Goal: Task Accomplishment & Management: Manage account settings

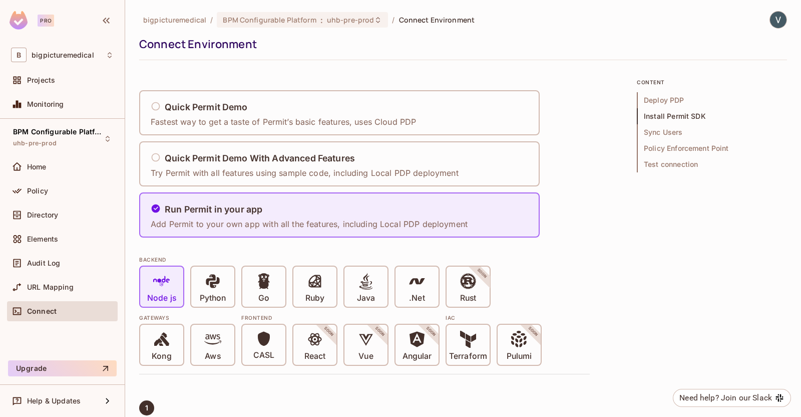
scroll to position [500, 0]
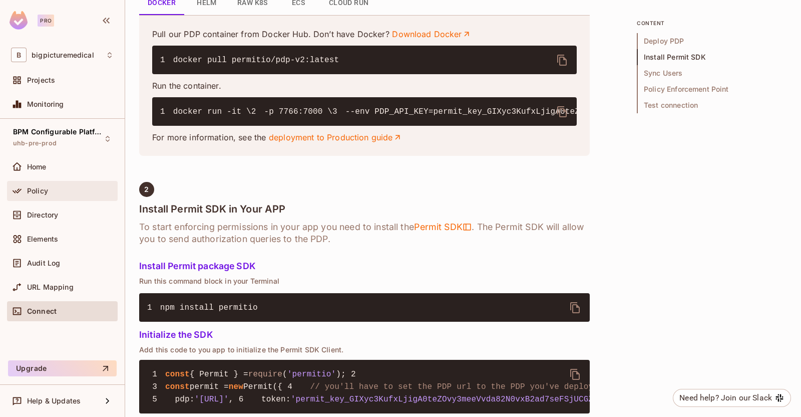
click at [57, 193] on div "Policy" at bounding box center [70, 191] width 87 height 8
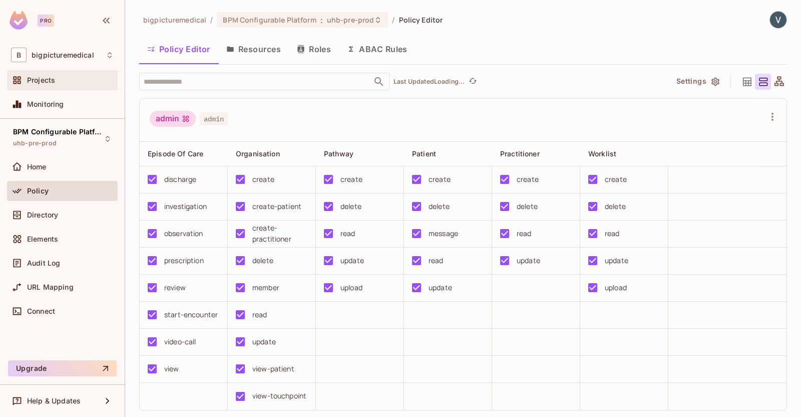
click at [65, 84] on div "Projects" at bounding box center [62, 80] width 103 height 12
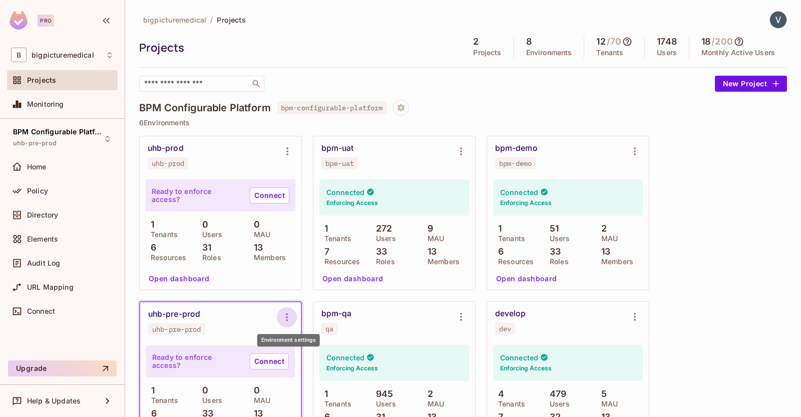
click at [284, 314] on icon "Environment settings" at bounding box center [287, 317] width 12 height 12
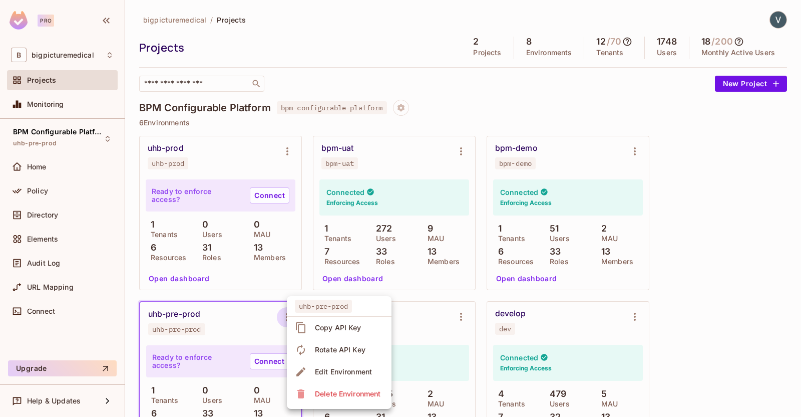
click at [339, 329] on div "Copy API Key" at bounding box center [338, 327] width 47 height 10
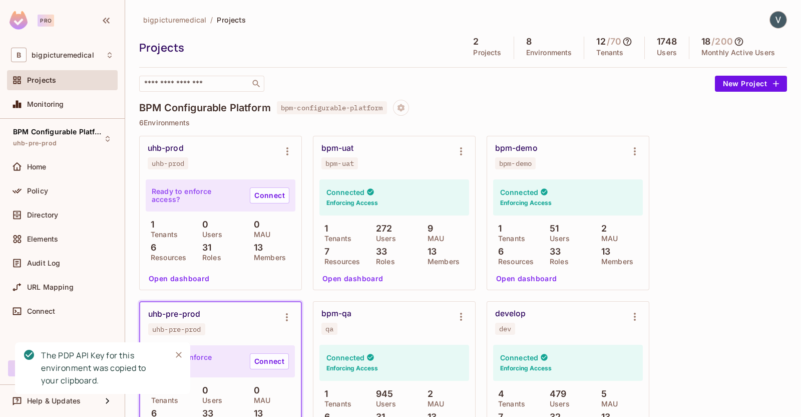
scroll to position [125, 0]
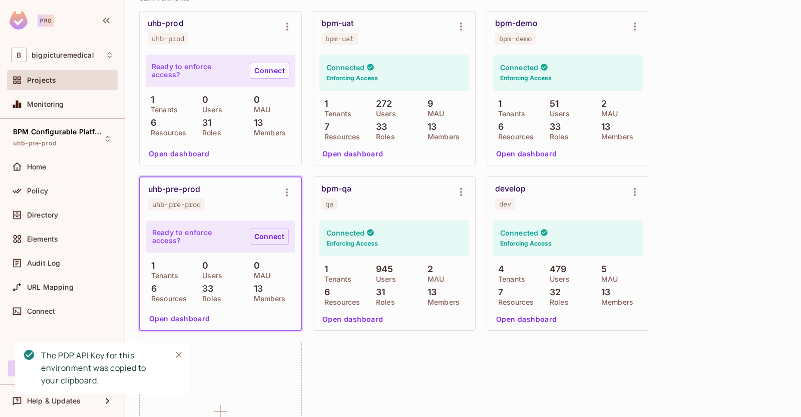
click at [264, 239] on link "Connect" at bounding box center [269, 236] width 39 height 16
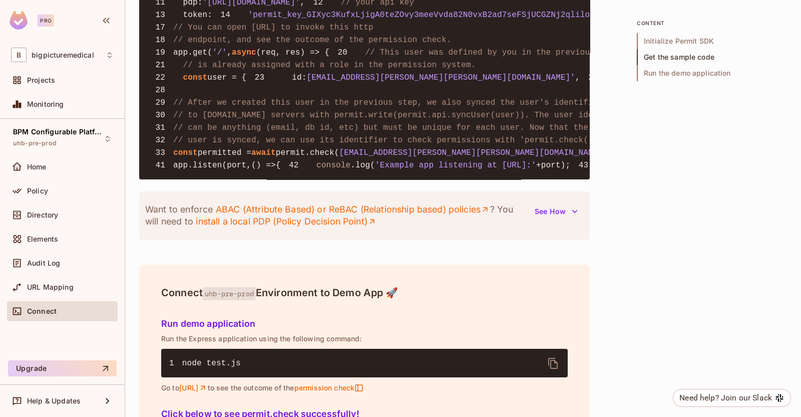
scroll to position [1241, 0]
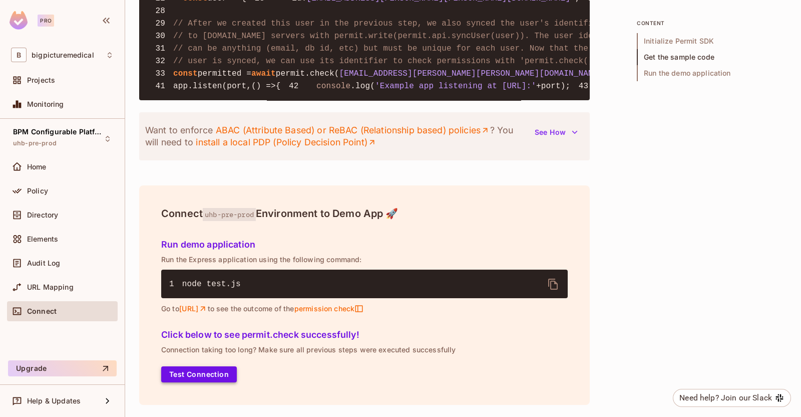
click at [204, 378] on button "Test Connection" at bounding box center [199, 374] width 76 height 16
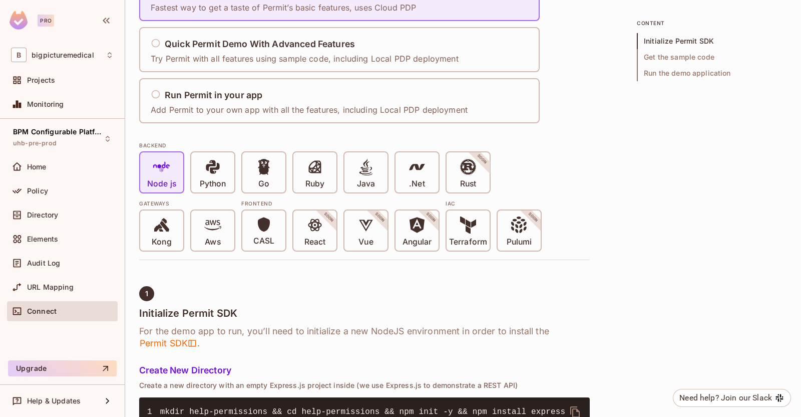
scroll to position [0, 0]
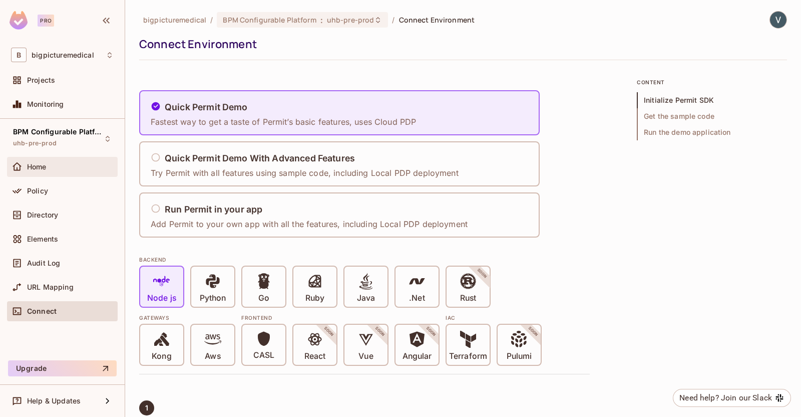
click at [50, 169] on div "Home" at bounding box center [70, 167] width 87 height 8
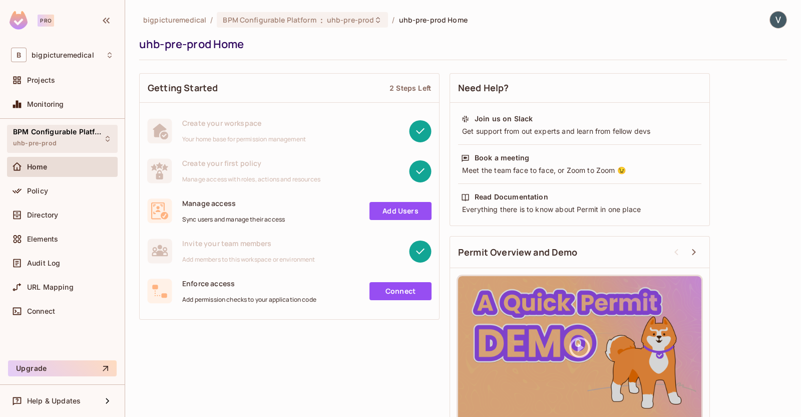
click at [65, 143] on div "BPM Configurable Platform uhb-pre-prod" at bounding box center [56, 139] width 87 height 22
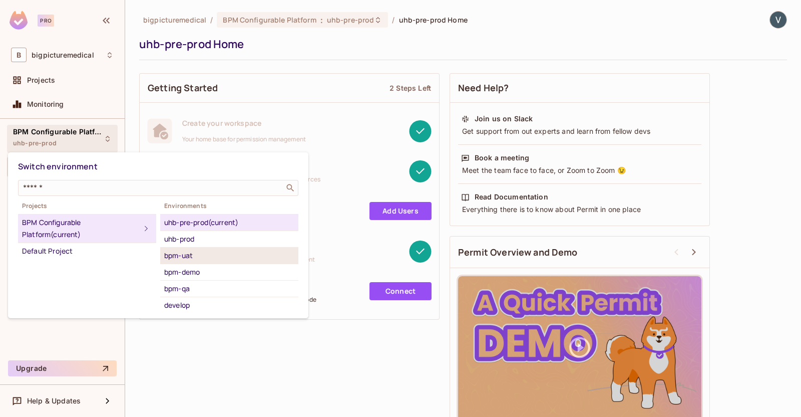
click at [195, 256] on div "bpm-uat" at bounding box center [229, 255] width 130 height 12
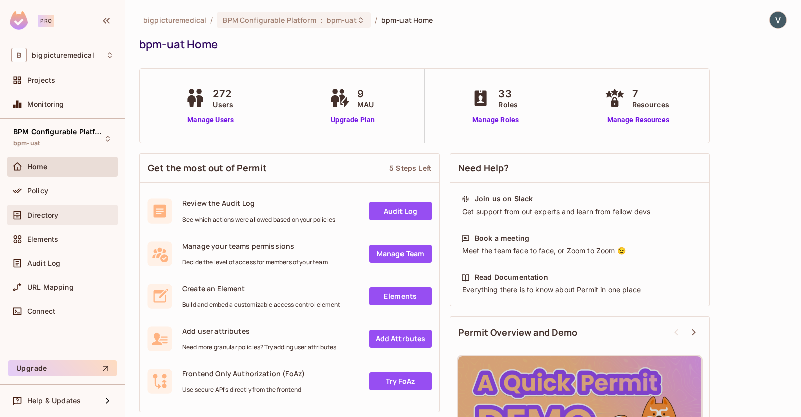
click at [57, 216] on span "Directory" at bounding box center [42, 215] width 31 height 8
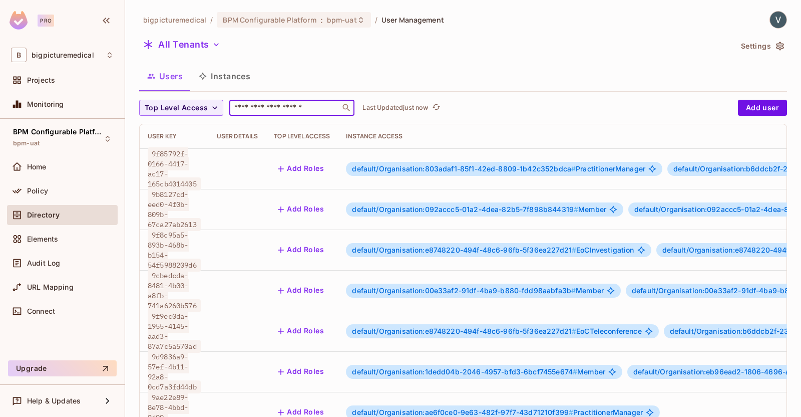
click at [280, 110] on input "text" at bounding box center [284, 108] width 105 height 10
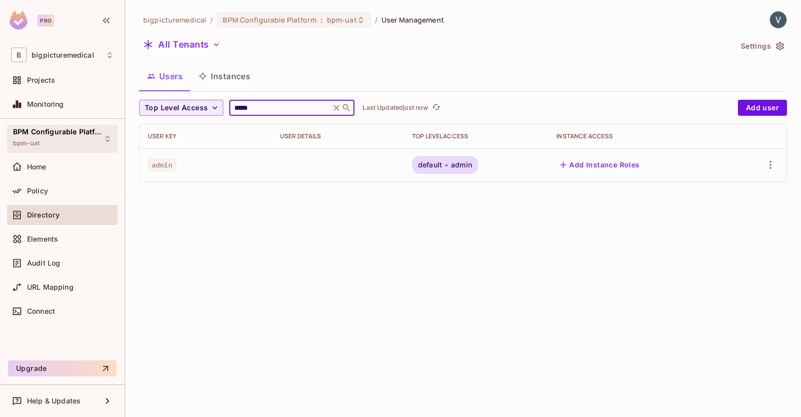
type input "*****"
click at [53, 146] on div "BPM Configurable Platform bpm-uat" at bounding box center [56, 139] width 87 height 22
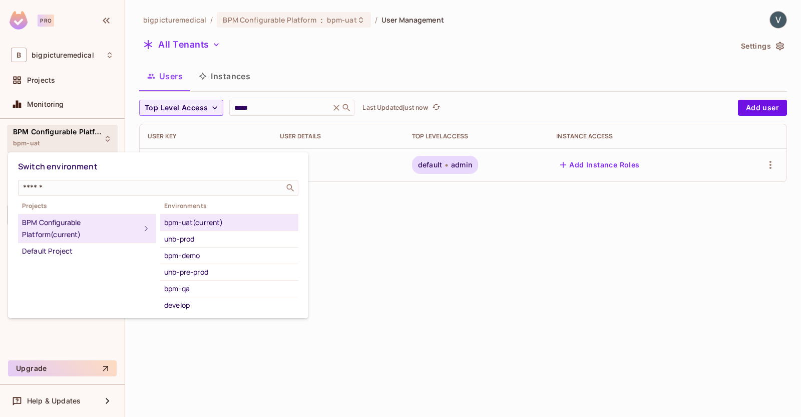
click at [774, 190] on div at bounding box center [400, 208] width 801 height 417
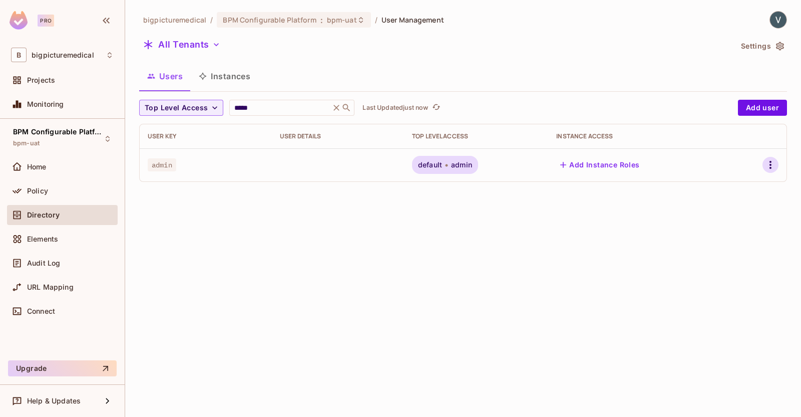
click at [772, 165] on icon "button" at bounding box center [771, 165] width 12 height 12
click at [739, 185] on li "Edit" at bounding box center [723, 188] width 93 height 22
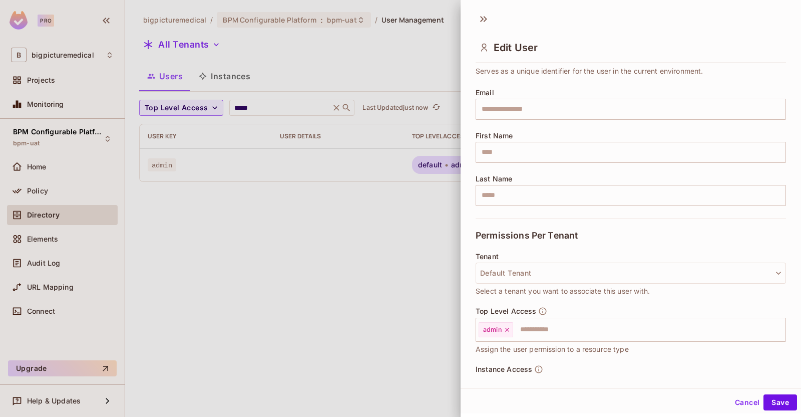
scroll to position [116, 0]
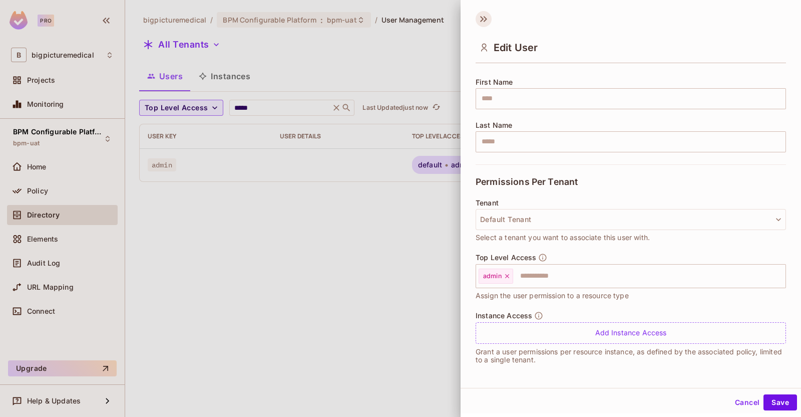
click at [486, 21] on icon at bounding box center [484, 19] width 16 height 16
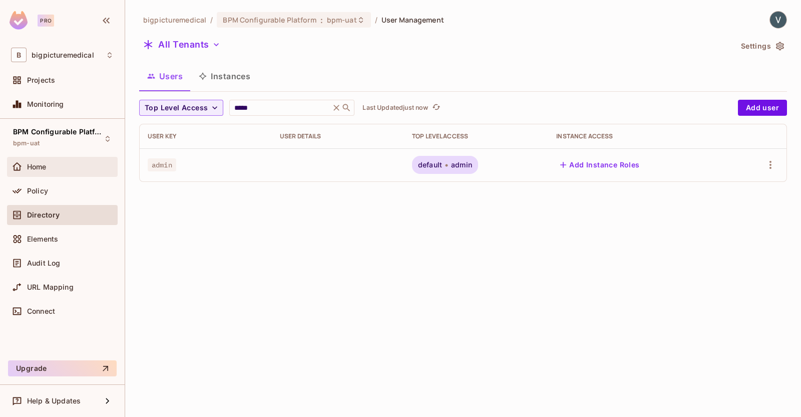
click at [44, 166] on span "Home" at bounding box center [37, 167] width 20 height 8
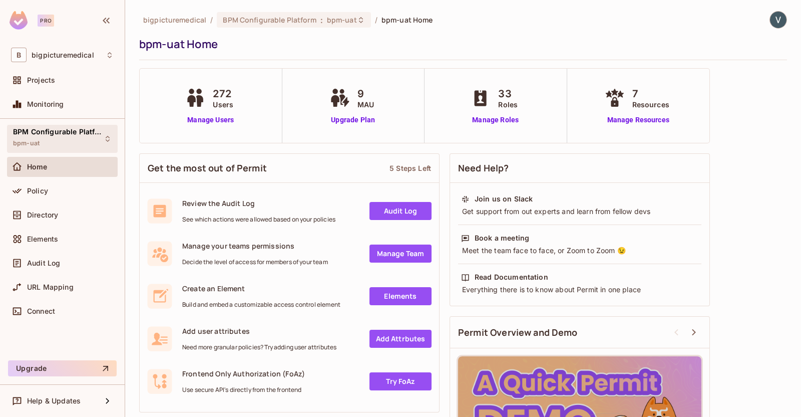
click at [52, 139] on div "BPM Configurable Platform bpm-uat" at bounding box center [56, 139] width 87 height 22
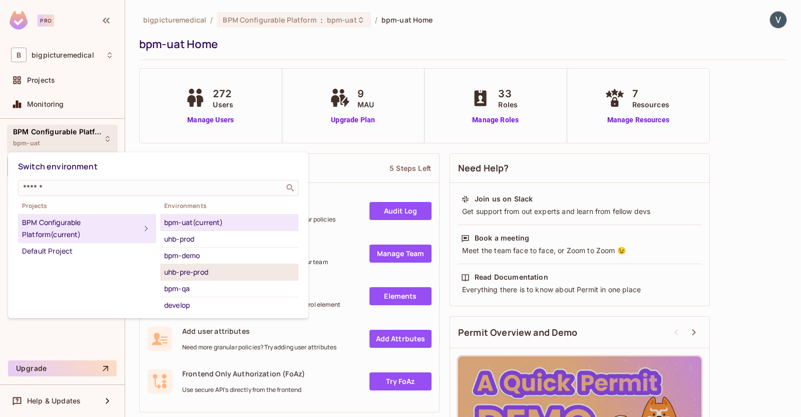
click at [192, 267] on div "uhb-pre-prod" at bounding box center [229, 272] width 130 height 12
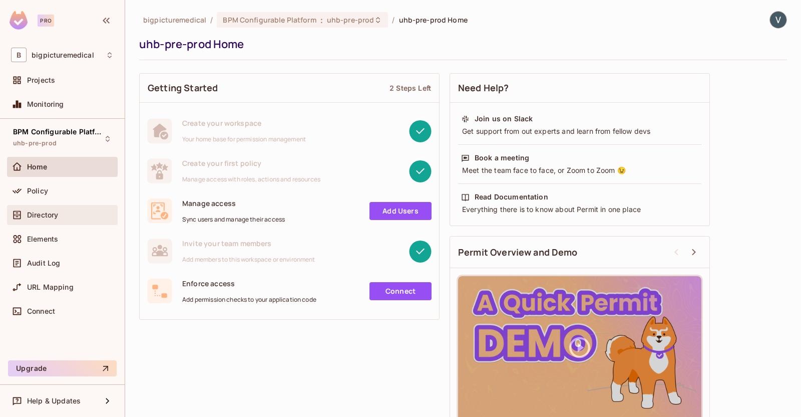
click at [54, 218] on div "Directory" at bounding box center [62, 215] width 103 height 12
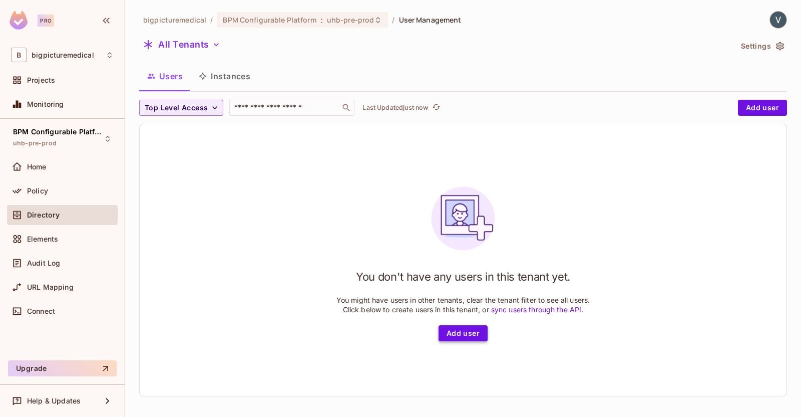
click at [460, 335] on button "Add user" at bounding box center [463, 333] width 49 height 16
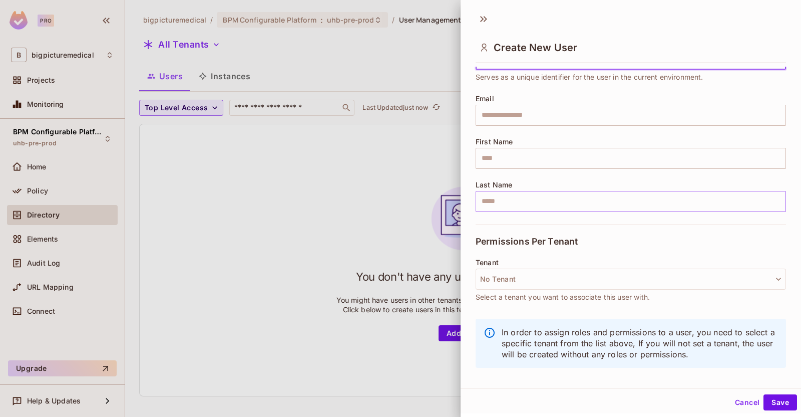
scroll to position [2, 0]
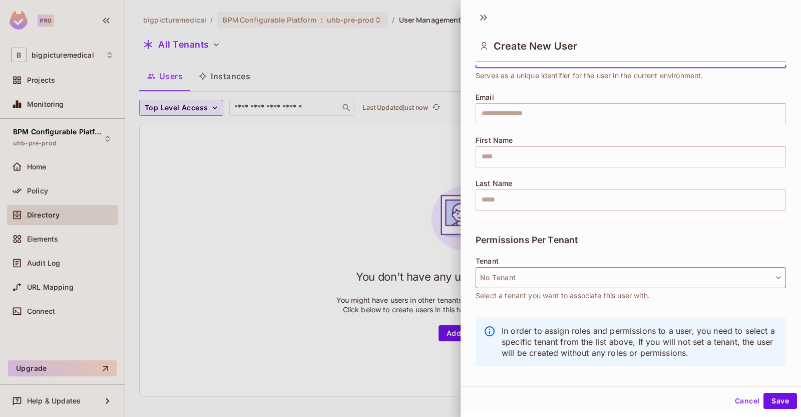
type input "*****"
click at [703, 279] on button "No Tenant" at bounding box center [631, 277] width 310 height 21
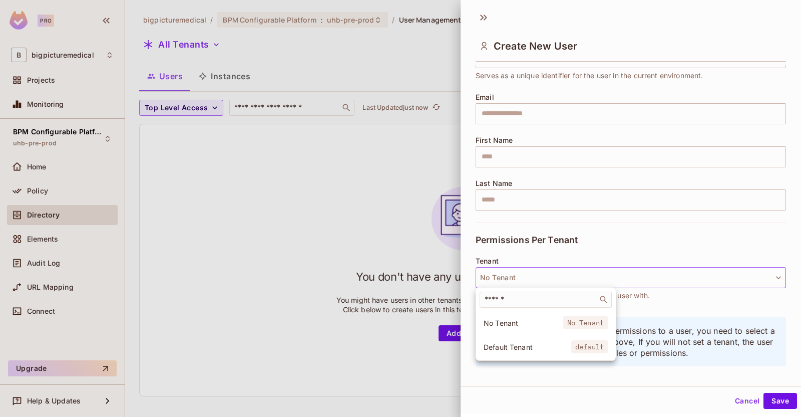
click at [618, 246] on div at bounding box center [400, 208] width 801 height 417
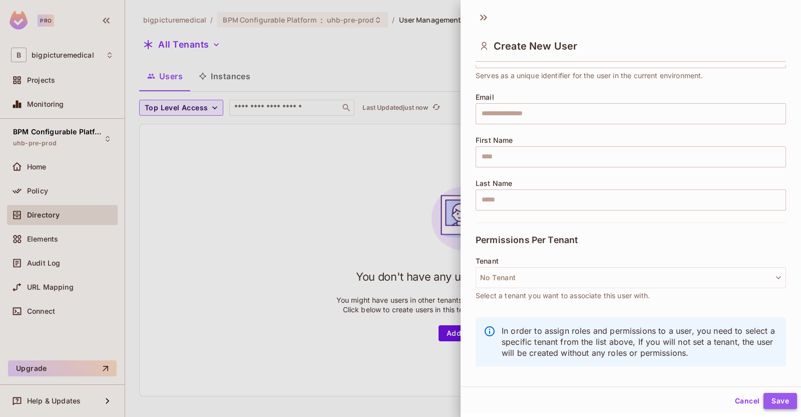
click at [778, 399] on button "Save" at bounding box center [781, 401] width 34 height 16
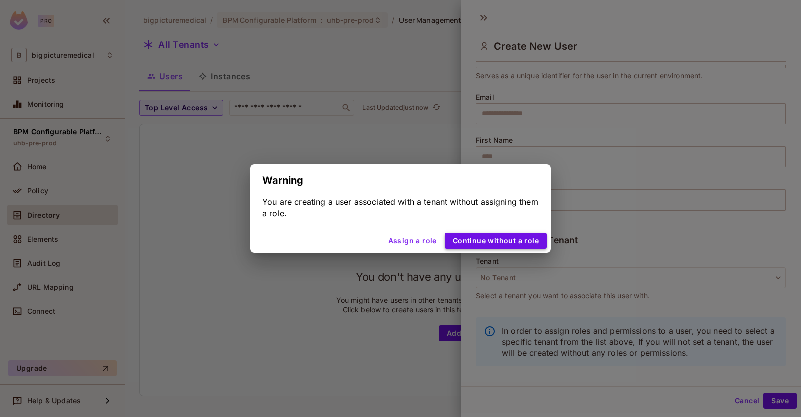
click at [464, 242] on button "Continue without a role" at bounding box center [496, 240] width 102 height 16
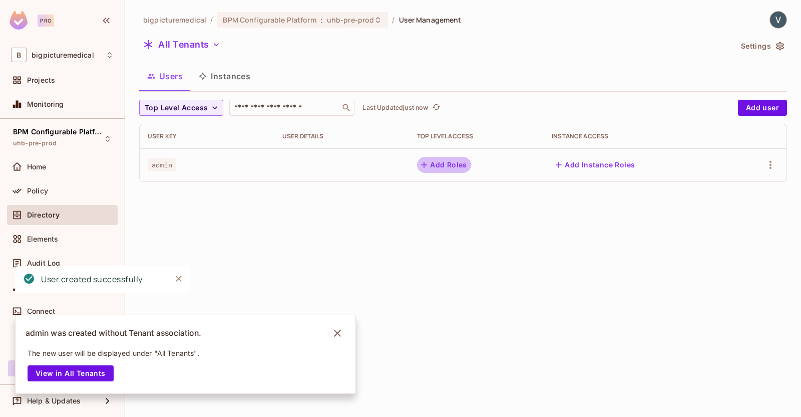
click at [451, 165] on button "Add Roles" at bounding box center [444, 165] width 54 height 16
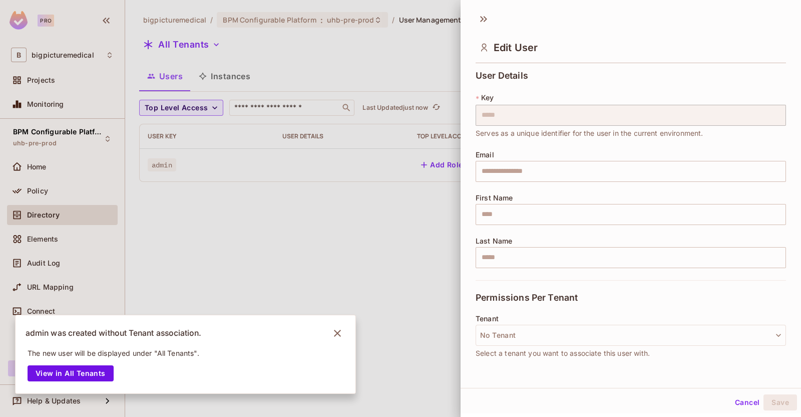
scroll to position [56, 0]
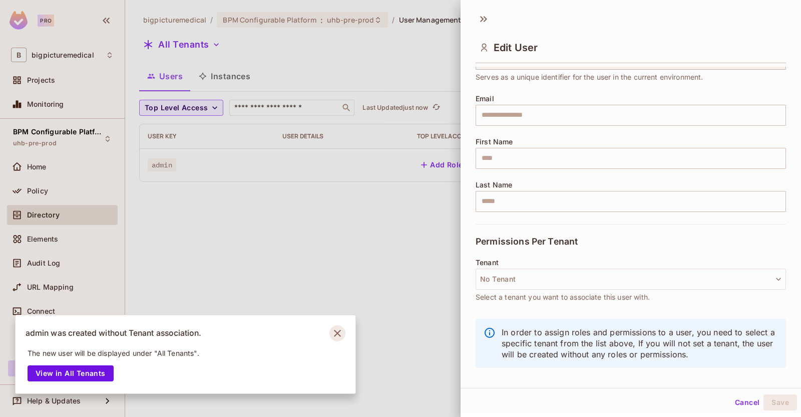
click at [335, 335] on icon "Notifications Alt+T" at bounding box center [337, 332] width 7 height 7
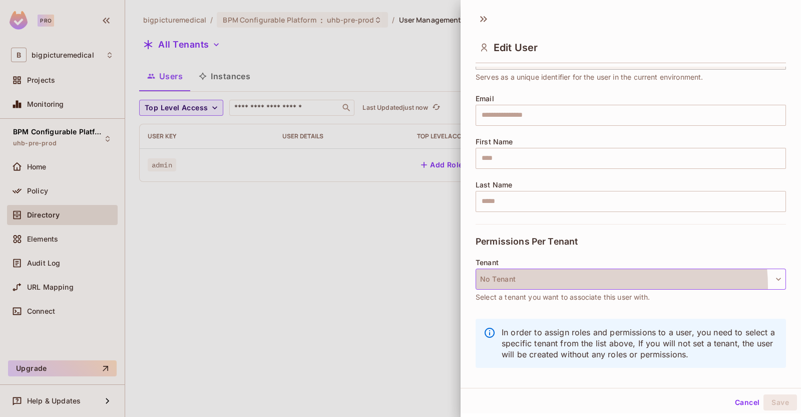
click at [584, 286] on button "No Tenant" at bounding box center [631, 278] width 310 height 21
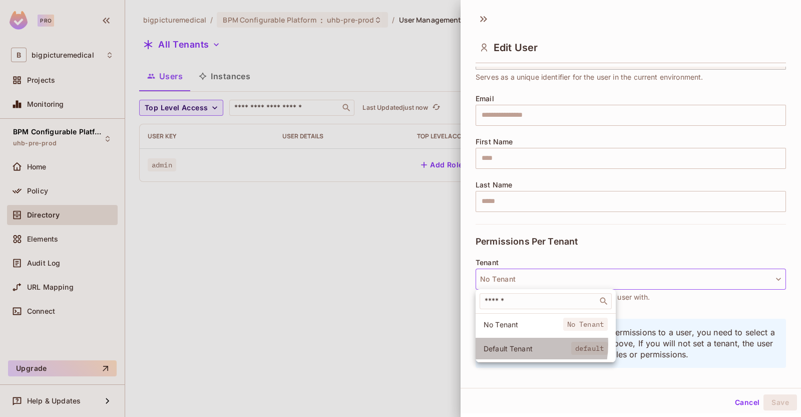
click at [516, 344] on span "Default Tenant" at bounding box center [528, 348] width 88 height 10
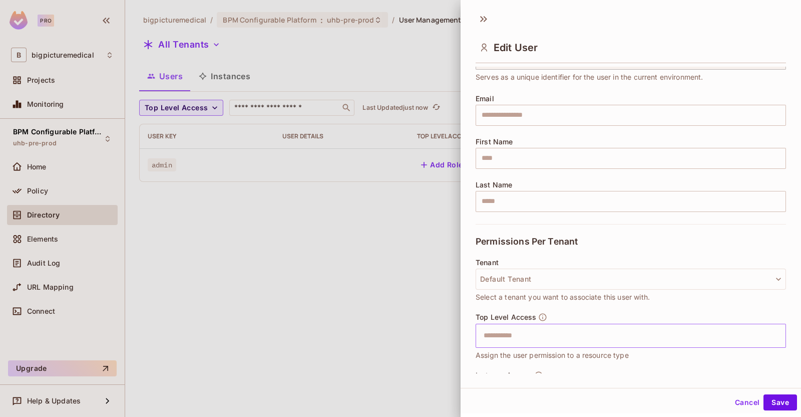
click at [525, 338] on input "text" at bounding box center [622, 335] width 289 height 20
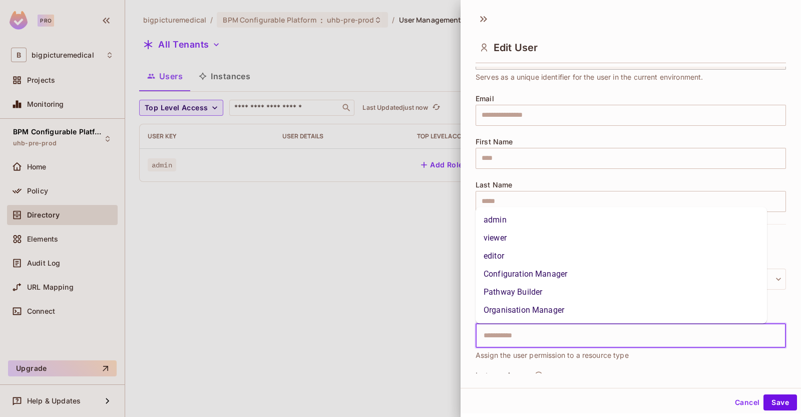
click at [494, 216] on li "admin" at bounding box center [621, 220] width 291 height 18
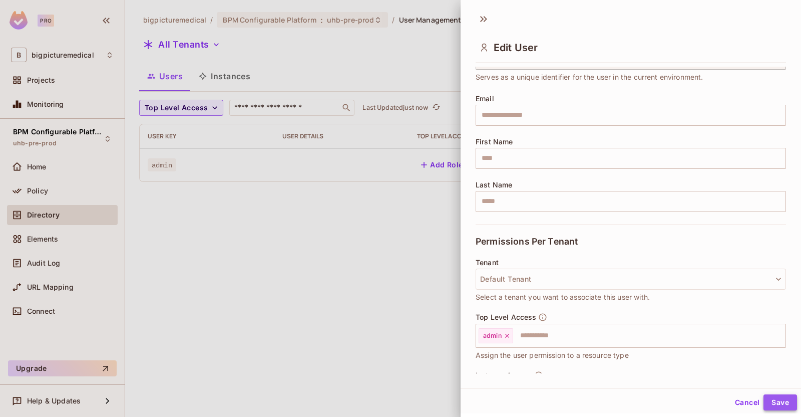
click at [766, 399] on button "Save" at bounding box center [781, 402] width 34 height 16
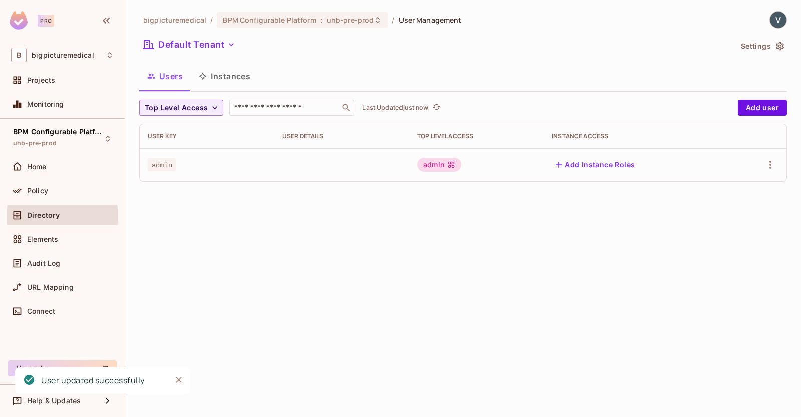
click at [433, 166] on div "admin" at bounding box center [439, 165] width 44 height 14
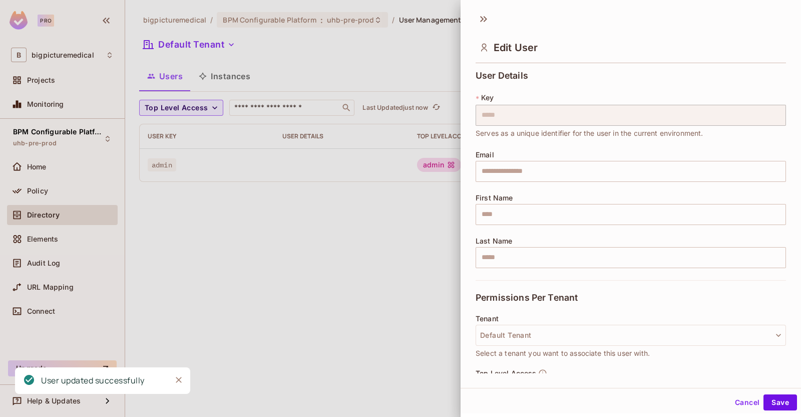
click at [433, 166] on div at bounding box center [400, 208] width 801 height 417
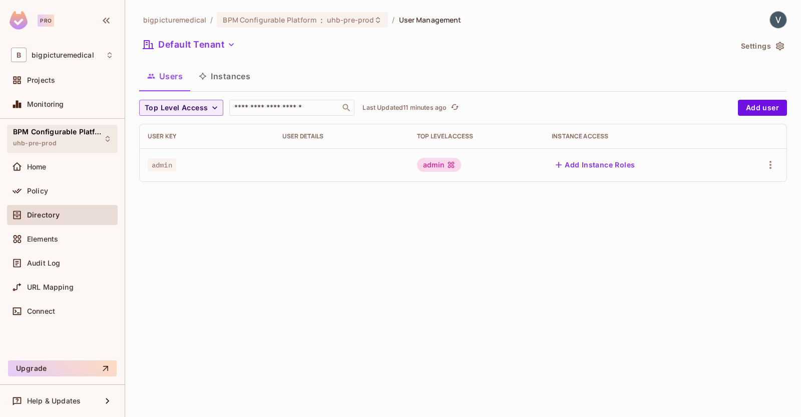
click at [50, 145] on span "uhb-pre-prod" at bounding box center [35, 143] width 44 height 8
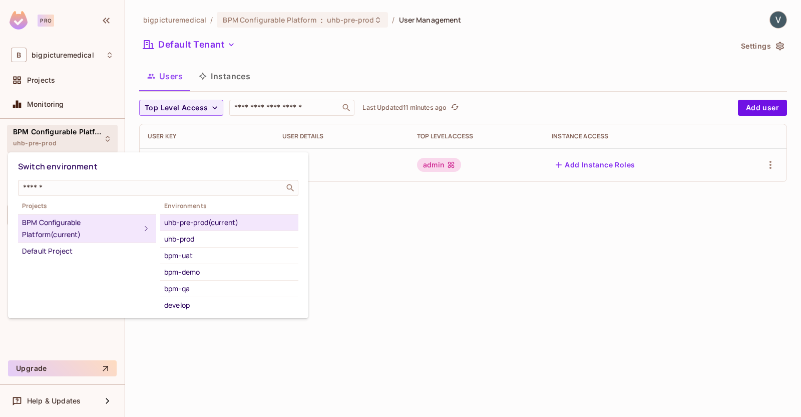
click at [51, 82] on div at bounding box center [400, 208] width 801 height 417
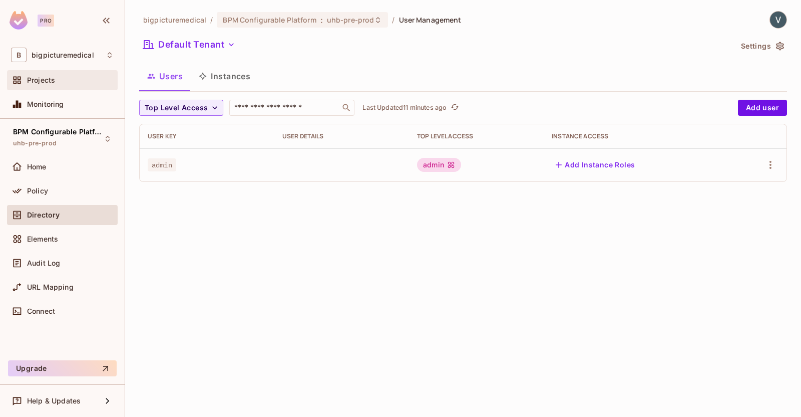
click at [48, 82] on span "Projects" at bounding box center [41, 80] width 28 height 8
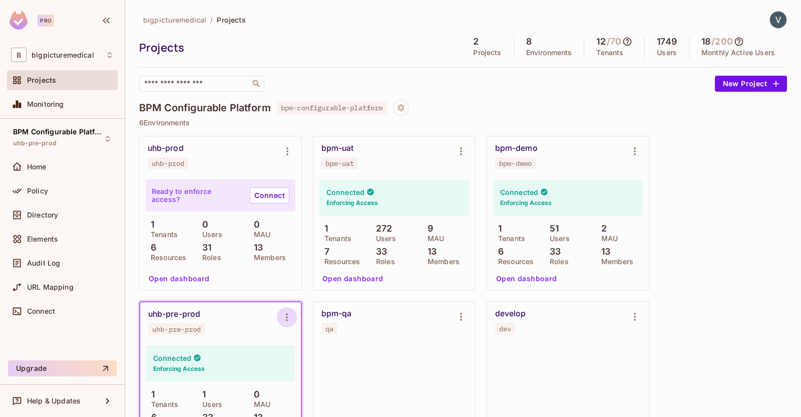
click at [285, 319] on icon "Environment settings" at bounding box center [287, 317] width 12 height 12
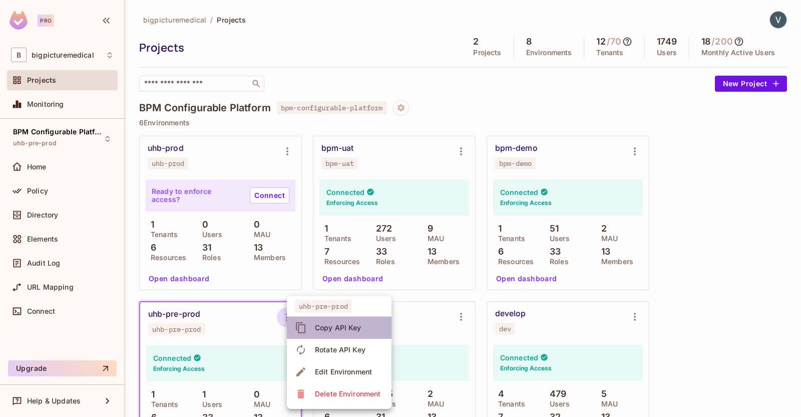
click at [333, 329] on div "Copy API Key" at bounding box center [338, 327] width 47 height 10
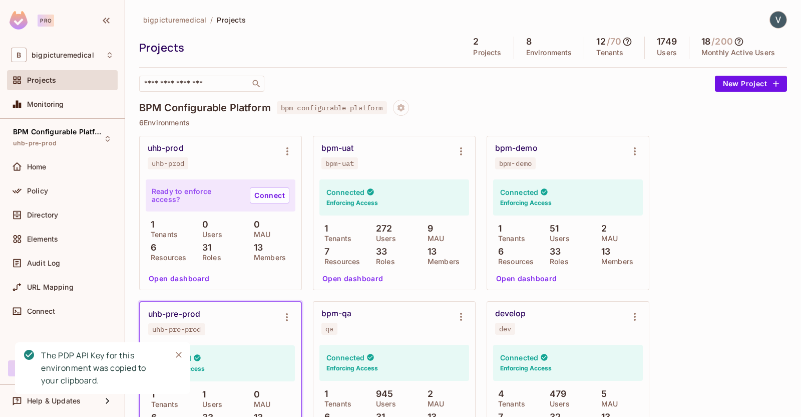
scroll to position [62, 0]
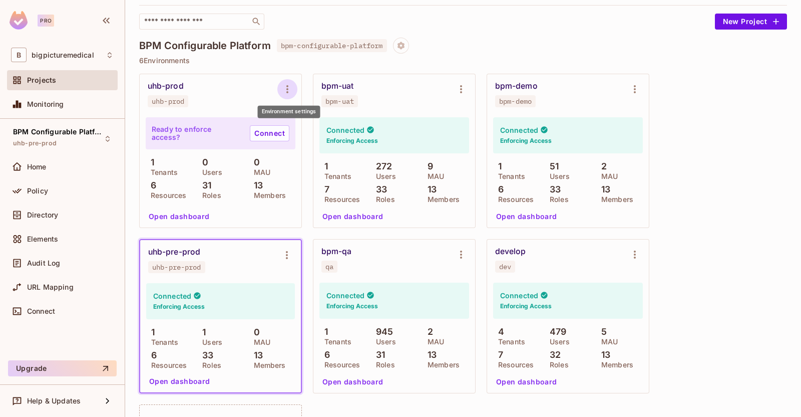
click at [287, 85] on icon "Environment settings" at bounding box center [287, 89] width 2 height 8
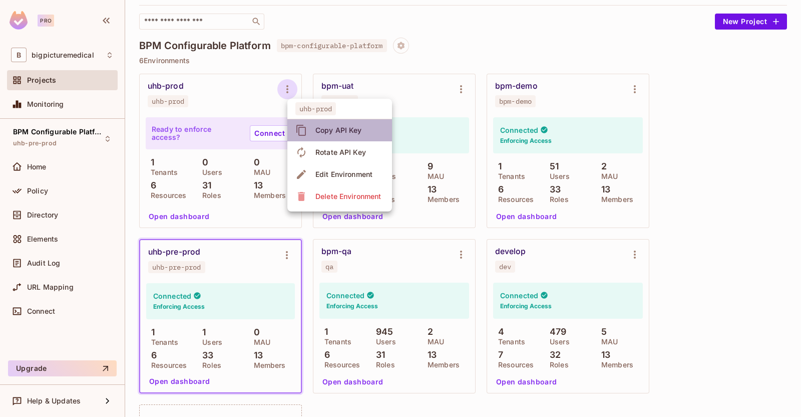
click at [340, 127] on div "Copy API Key" at bounding box center [338, 130] width 47 height 10
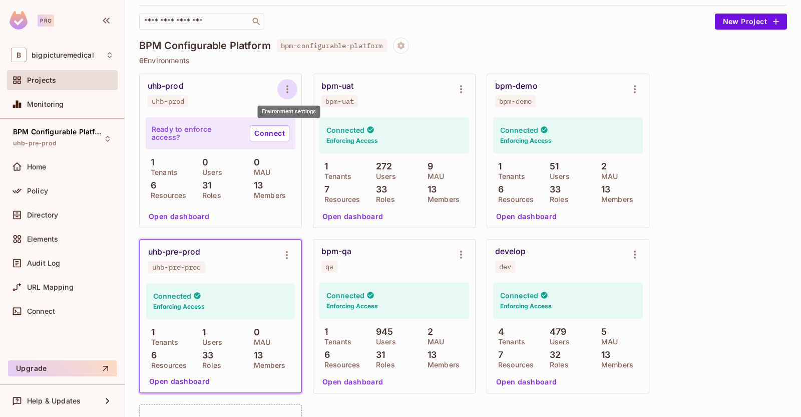
click at [284, 86] on icon "Environment settings" at bounding box center [287, 89] width 12 height 12
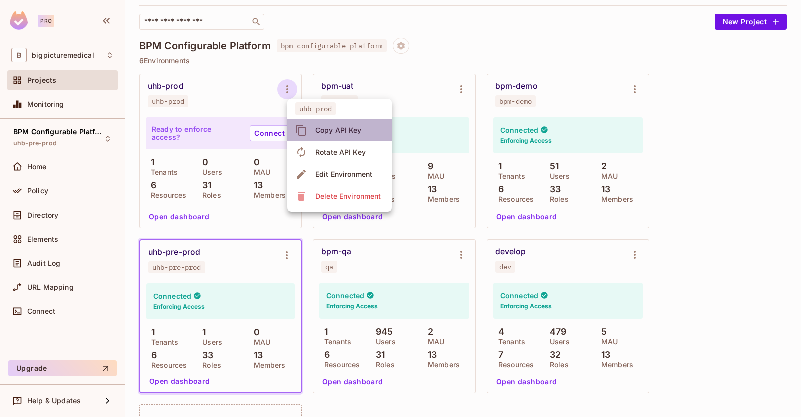
click at [324, 127] on div "Copy API Key" at bounding box center [338, 130] width 47 height 10
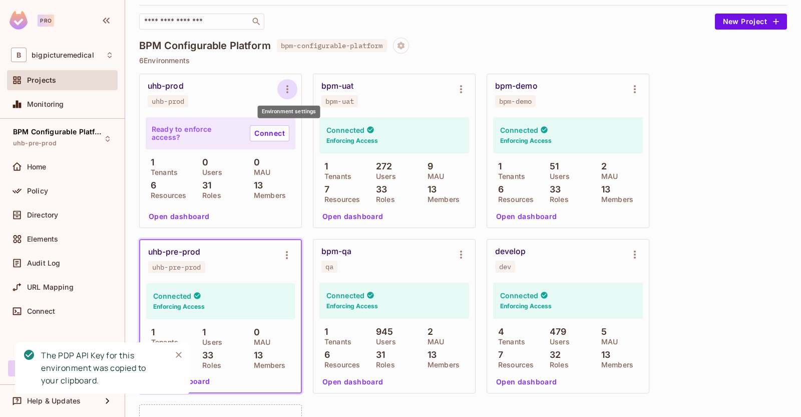
click at [285, 85] on icon "Environment settings" at bounding box center [287, 89] width 12 height 12
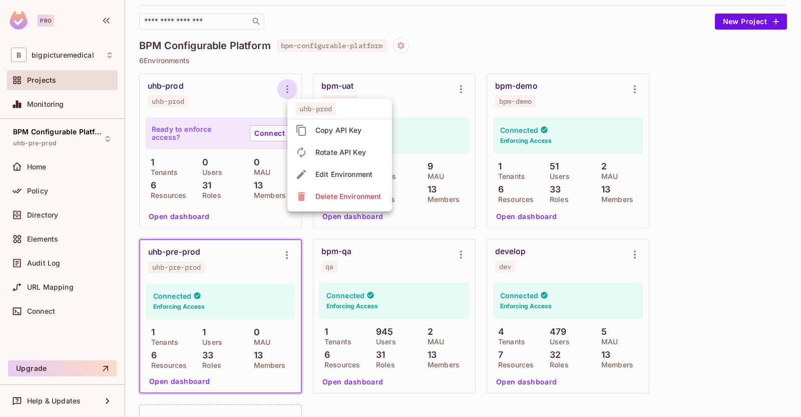
click at [233, 97] on div at bounding box center [400, 208] width 801 height 417
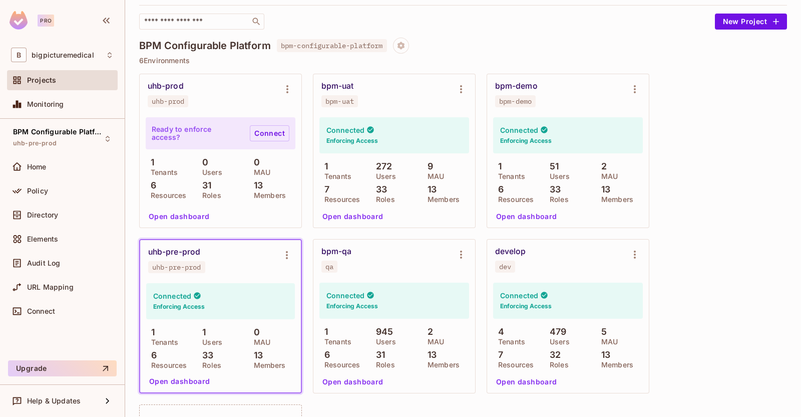
click at [278, 130] on link "Connect" at bounding box center [270, 133] width 40 height 16
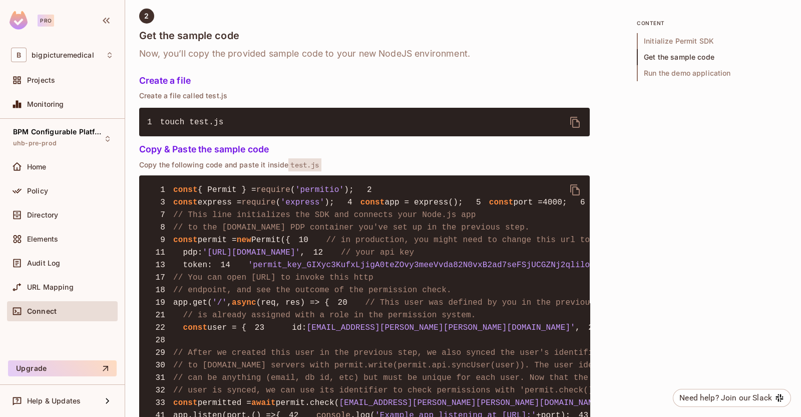
scroll to position [1241, 0]
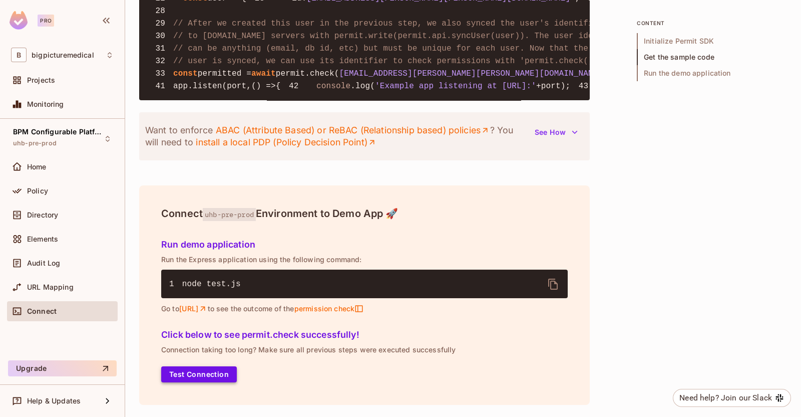
click at [223, 369] on button "Test Connection" at bounding box center [199, 374] width 76 height 16
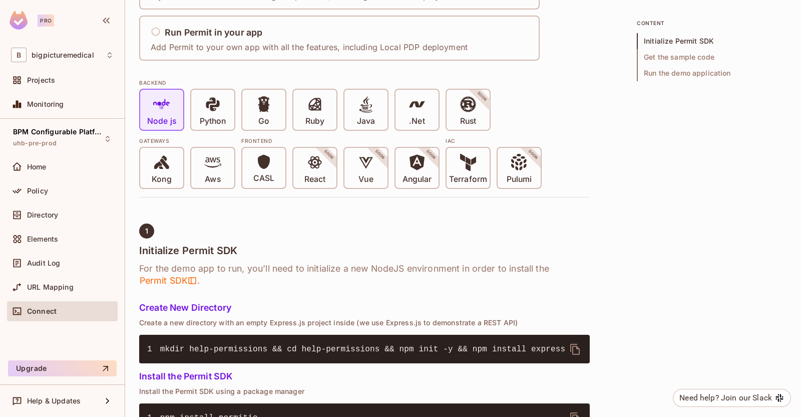
scroll to position [0, 0]
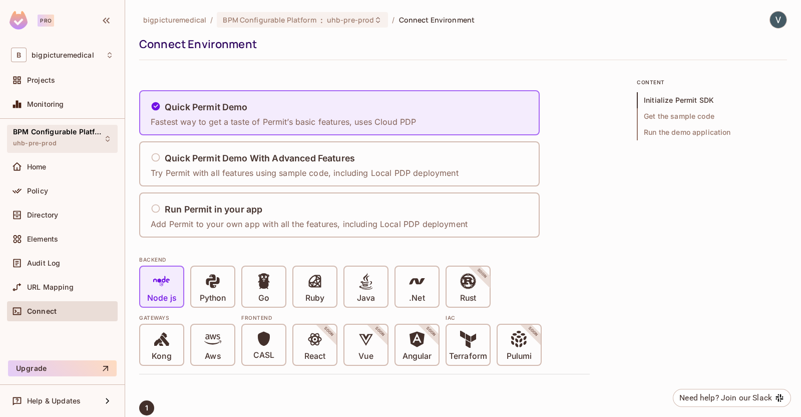
click at [45, 143] on span "uhb-pre-prod" at bounding box center [35, 143] width 44 height 8
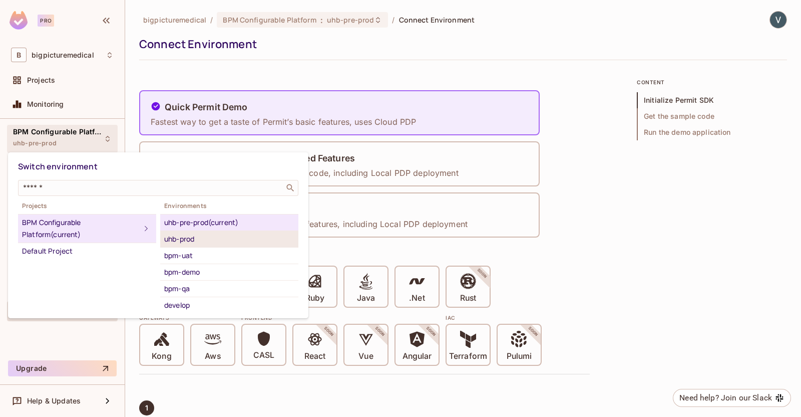
click at [194, 241] on div "uhb-prod" at bounding box center [229, 239] width 130 height 12
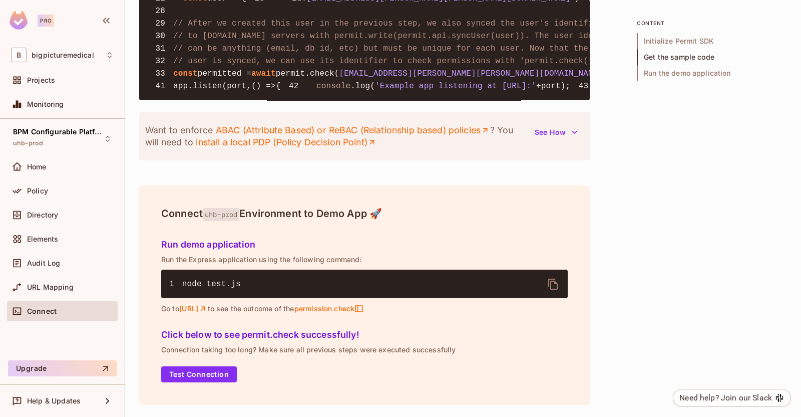
scroll to position [1241, 0]
click at [215, 370] on button "Test Connection" at bounding box center [199, 374] width 76 height 16
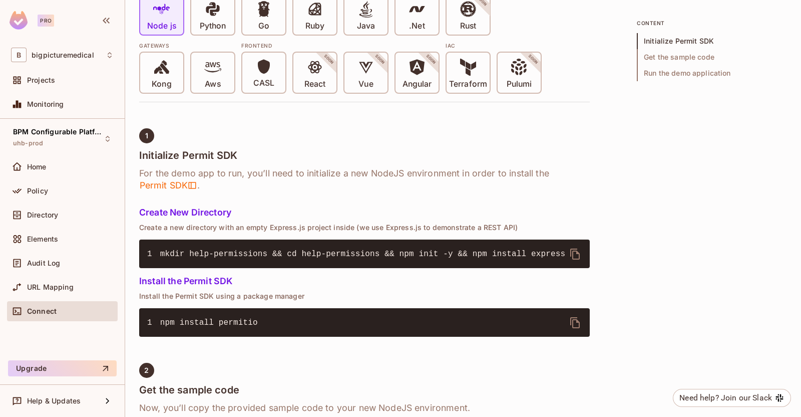
scroll to position [0, 0]
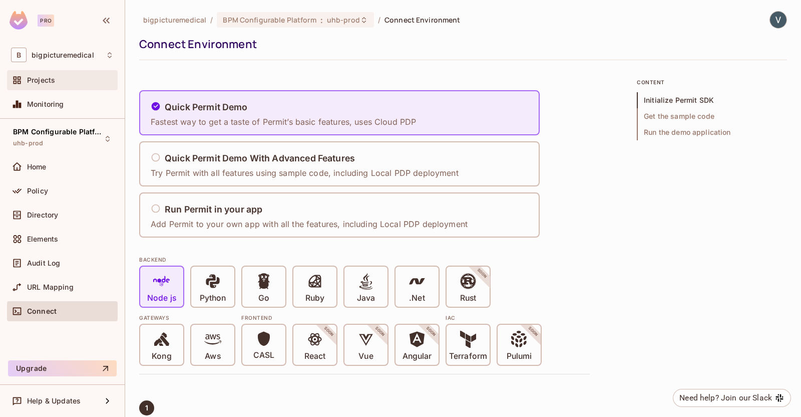
click at [55, 77] on span "Projects" at bounding box center [41, 80] width 28 height 8
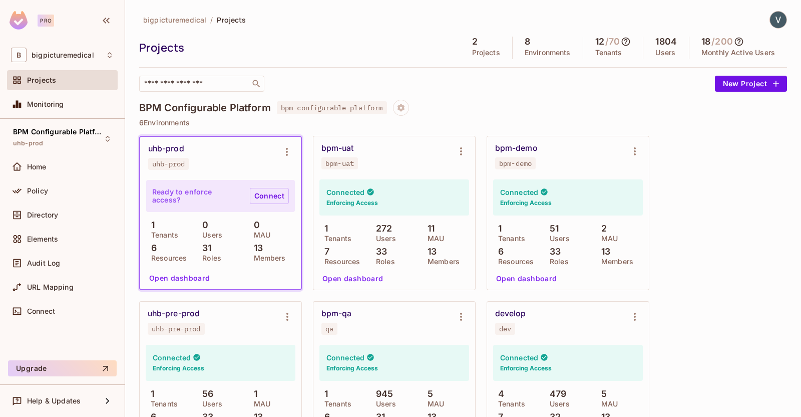
click at [268, 193] on link "Connect" at bounding box center [269, 196] width 39 height 16
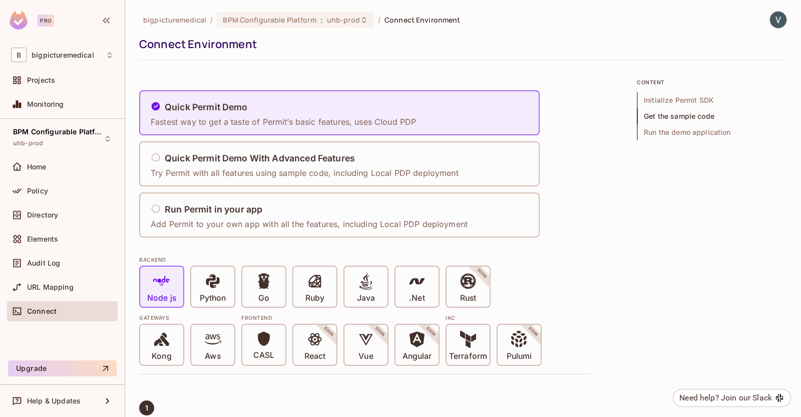
scroll to position [1241, 0]
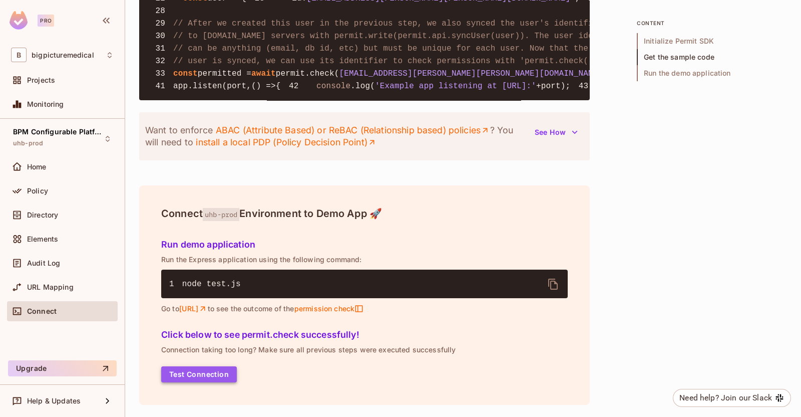
click at [202, 373] on button "Test Connection" at bounding box center [199, 374] width 76 height 16
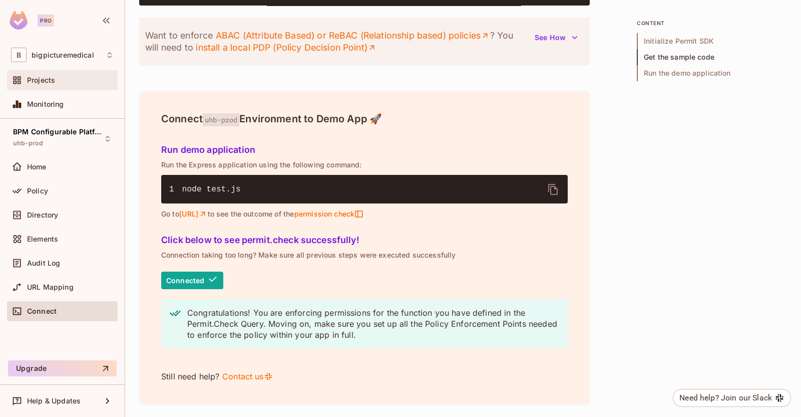
click at [44, 81] on span "Projects" at bounding box center [41, 80] width 28 height 8
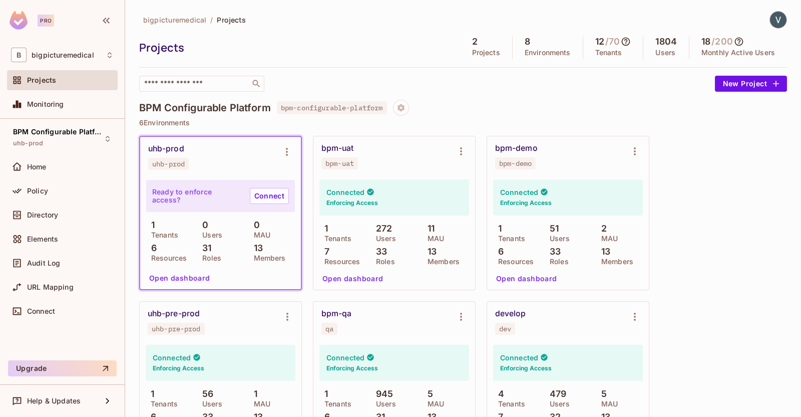
click at [200, 166] on div "uhb-prod uhb-prod" at bounding box center [212, 157] width 129 height 26
click at [65, 148] on div "BPM Configurable Platform uhb-prod" at bounding box center [56, 139] width 87 height 22
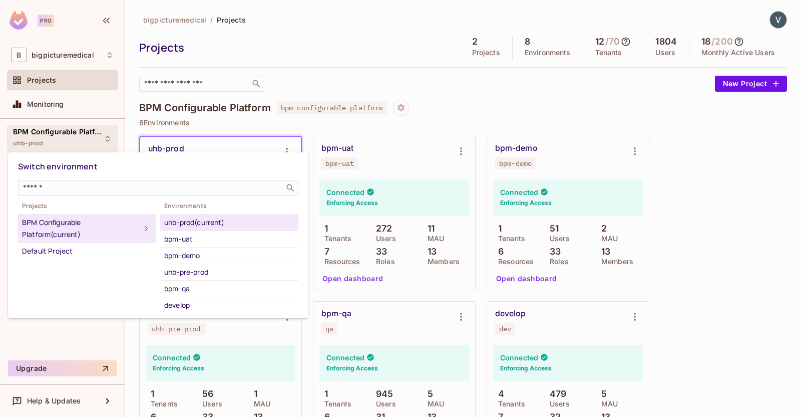
click at [188, 225] on div "uhb-prod (current)" at bounding box center [229, 222] width 130 height 12
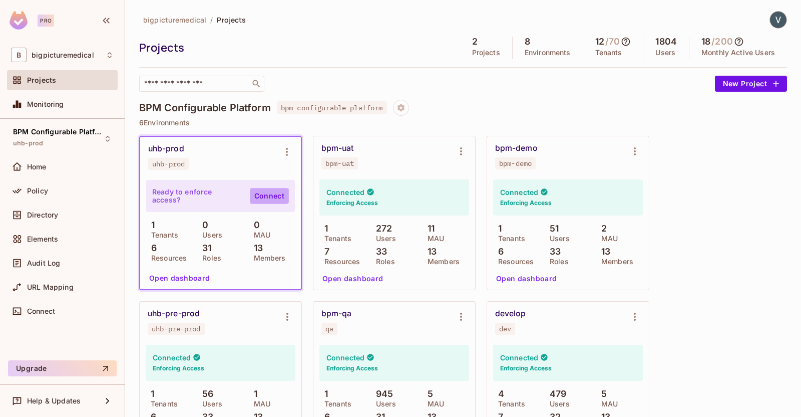
click at [263, 197] on link "Connect" at bounding box center [269, 196] width 39 height 16
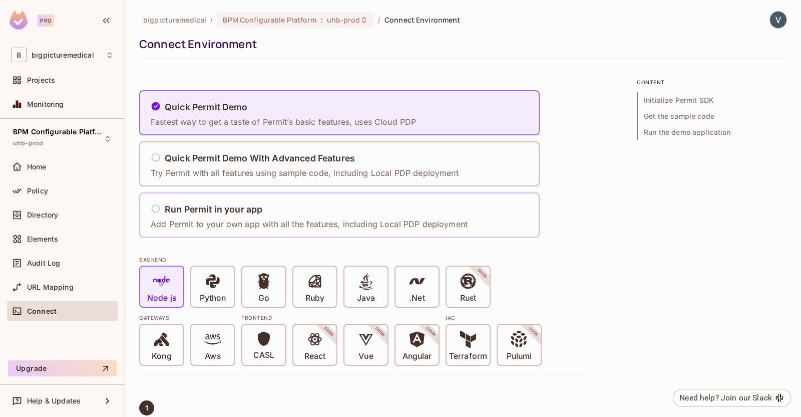
click at [175, 206] on h5 "Run Permit in your app" at bounding box center [214, 209] width 98 height 10
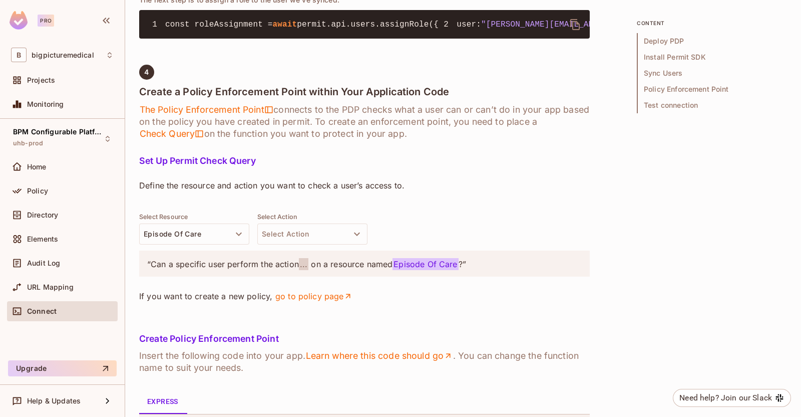
scroll to position [2119, 0]
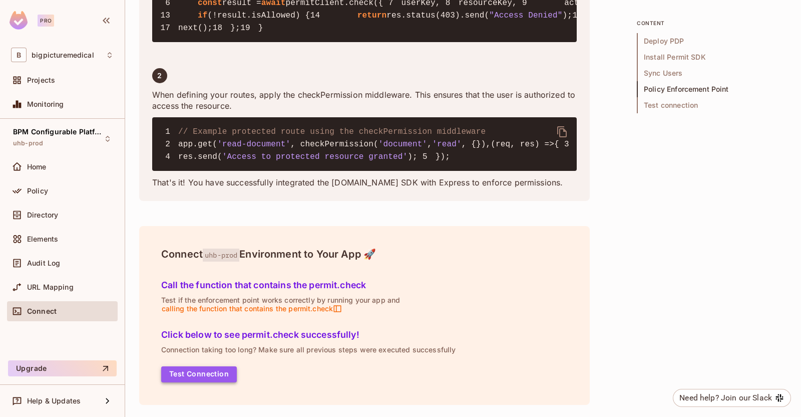
click at [221, 374] on button "Test Connection" at bounding box center [199, 374] width 76 height 16
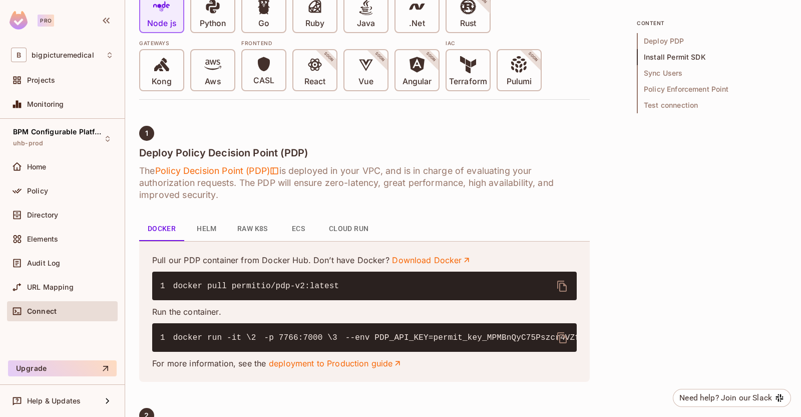
scroll to position [0, 0]
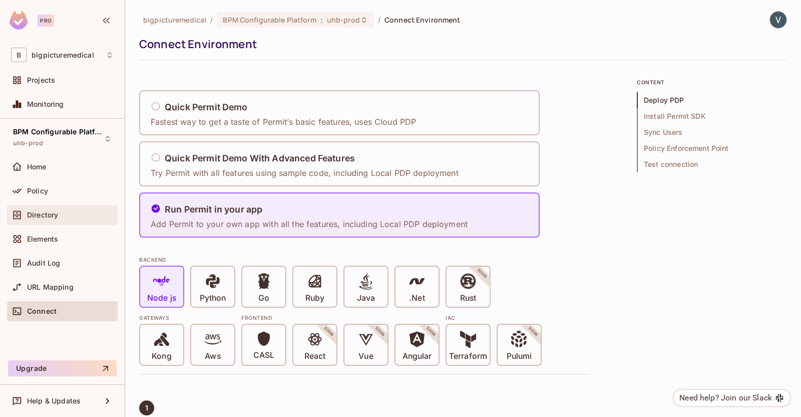
click at [46, 216] on span "Directory" at bounding box center [42, 215] width 31 height 8
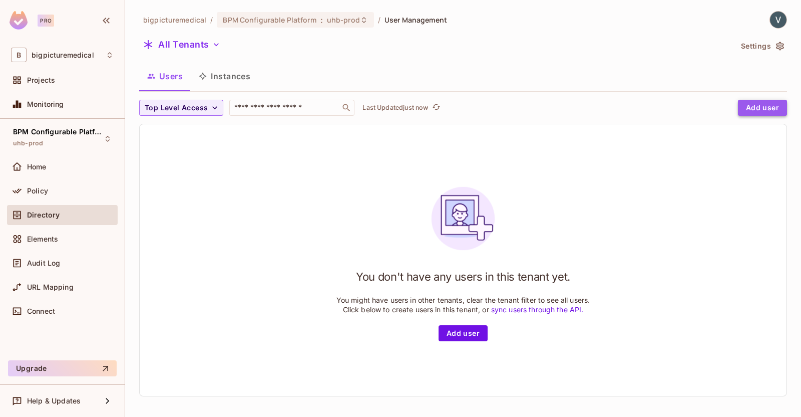
click at [762, 111] on button "Add user" at bounding box center [762, 108] width 49 height 16
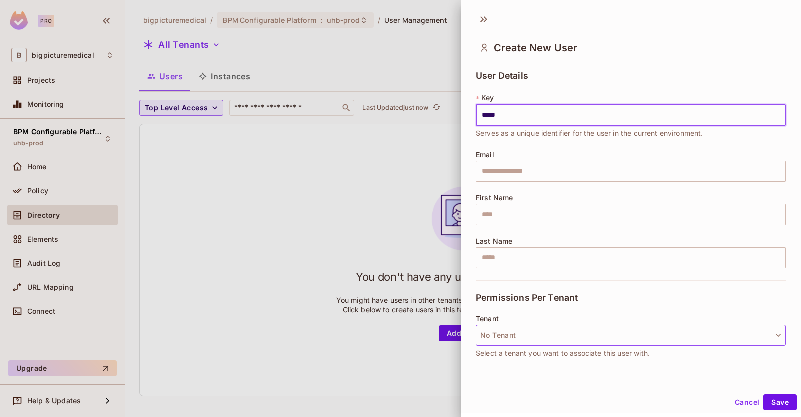
type input "*****"
click at [557, 337] on button "No Tenant" at bounding box center [631, 334] width 310 height 21
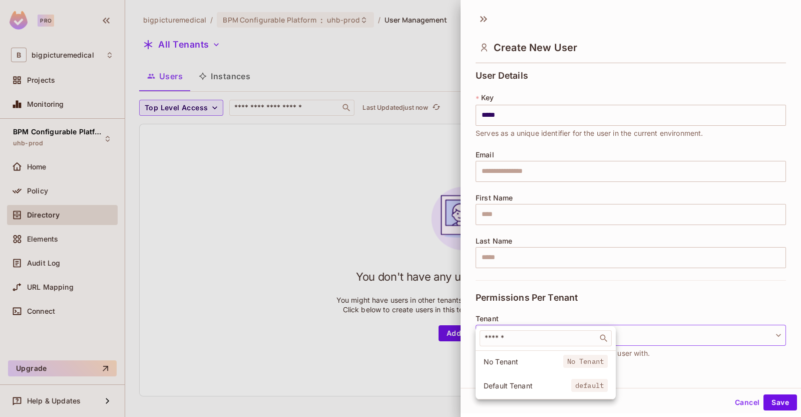
click at [516, 380] on li "Default Tenant default" at bounding box center [546, 385] width 140 height 22
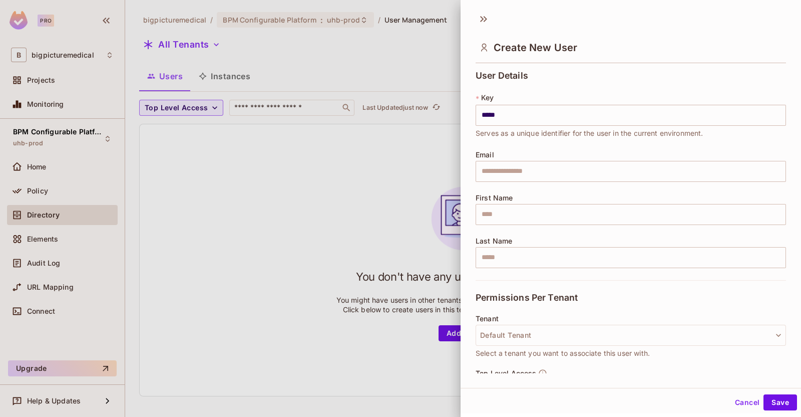
scroll to position [62, 0]
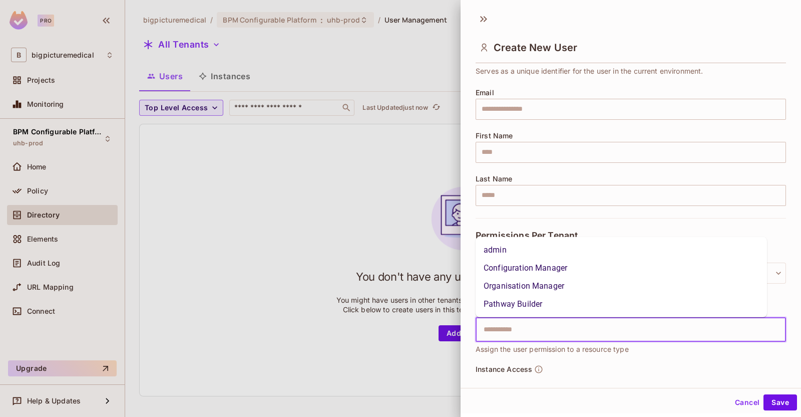
click at [517, 335] on input "text" at bounding box center [622, 329] width 289 height 20
click at [508, 255] on li "admin" at bounding box center [621, 250] width 291 height 18
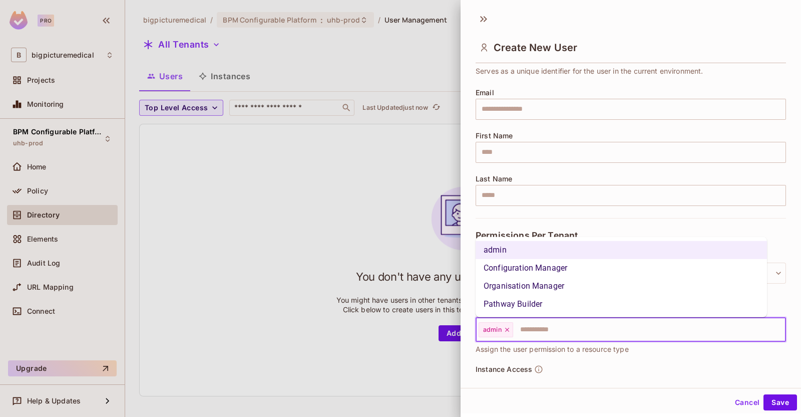
click at [536, 334] on input "text" at bounding box center [640, 329] width 252 height 20
click at [658, 359] on div "Top Level Access admin ​ Assign the user permission to a resource type" at bounding box center [631, 335] width 310 height 58
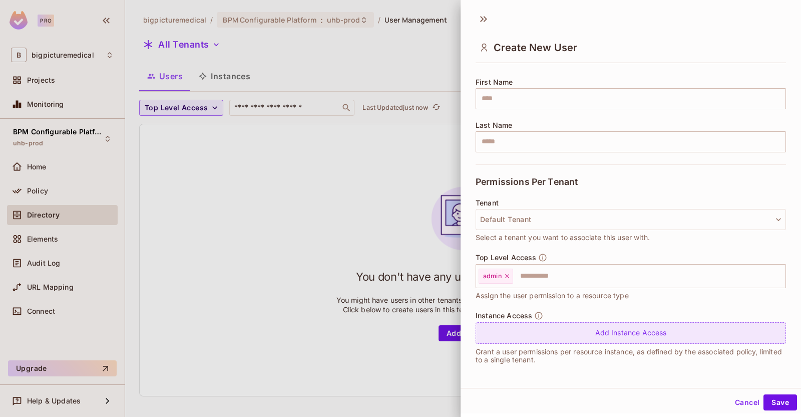
scroll to position [2, 0]
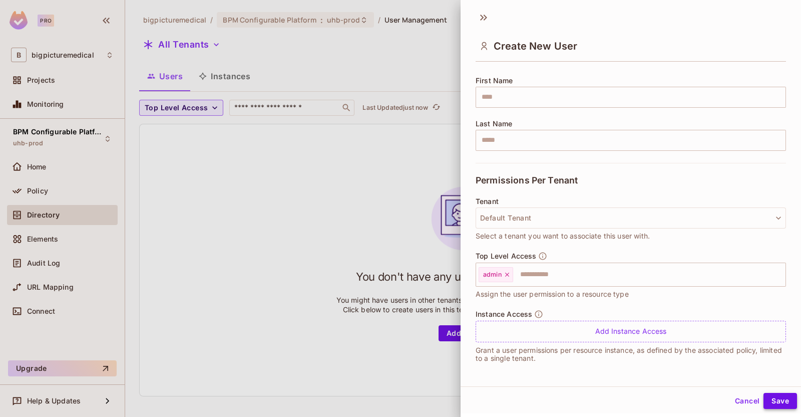
click at [764, 401] on button "Save" at bounding box center [781, 401] width 34 height 16
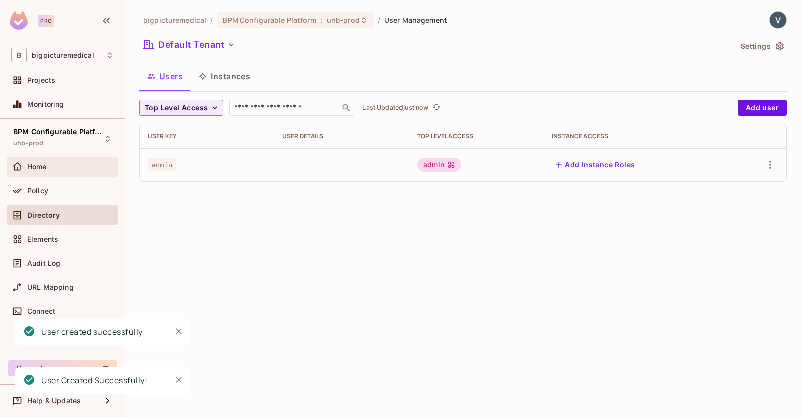
click at [40, 169] on span "Home" at bounding box center [37, 167] width 20 height 8
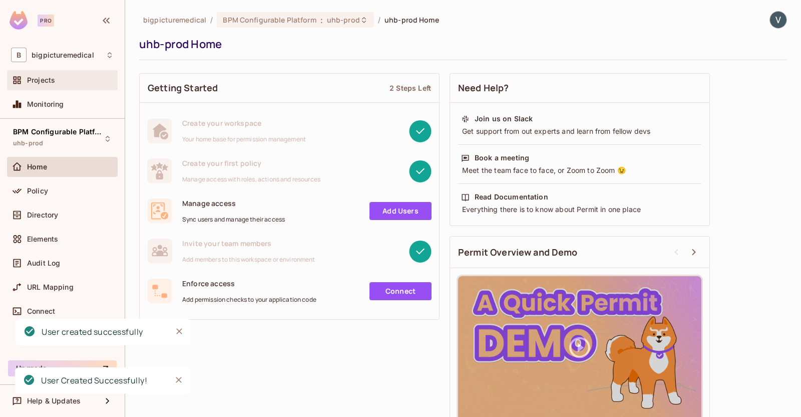
click at [34, 81] on span "Projects" at bounding box center [41, 80] width 28 height 8
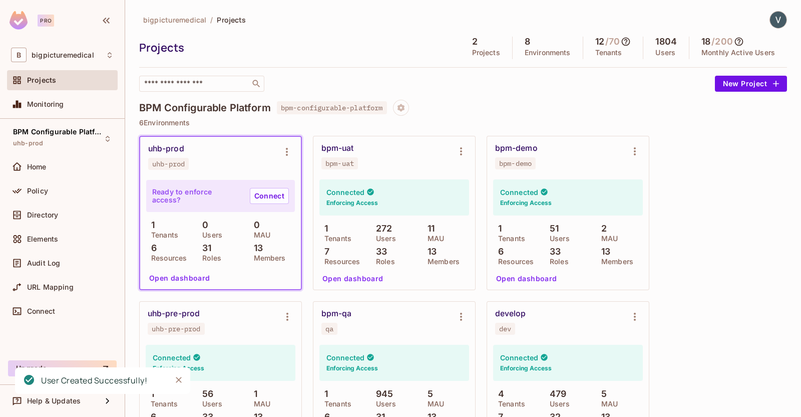
scroll to position [62, 0]
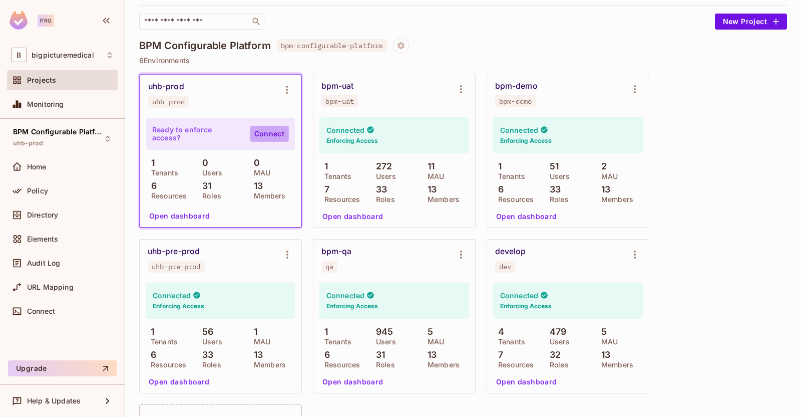
click at [260, 132] on link "Connect" at bounding box center [269, 134] width 39 height 16
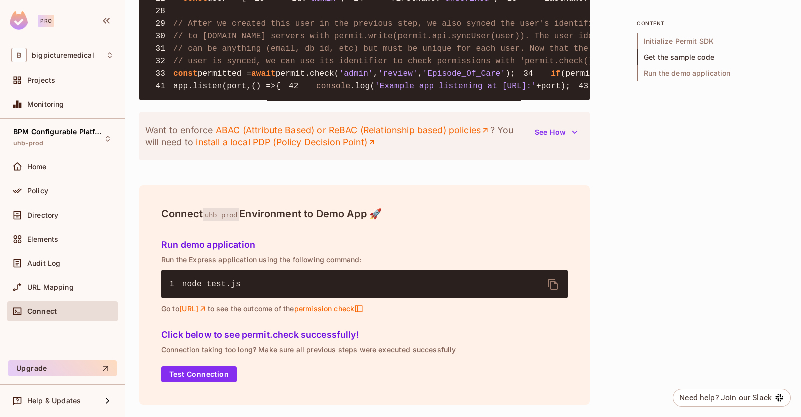
scroll to position [1241, 0]
click at [208, 375] on button "Test Connection" at bounding box center [199, 374] width 76 height 16
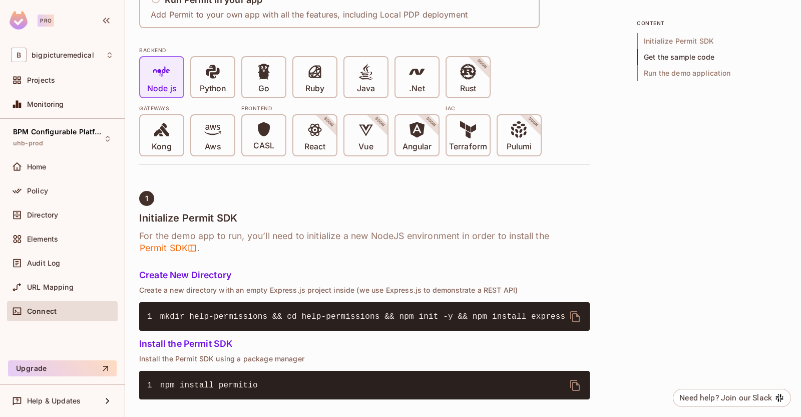
scroll to position [0, 0]
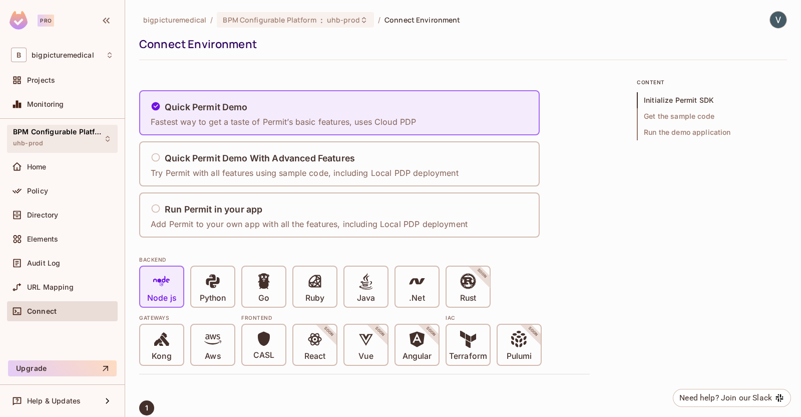
click at [55, 146] on div "BPM Configurable Platform uhb-prod" at bounding box center [56, 139] width 87 height 22
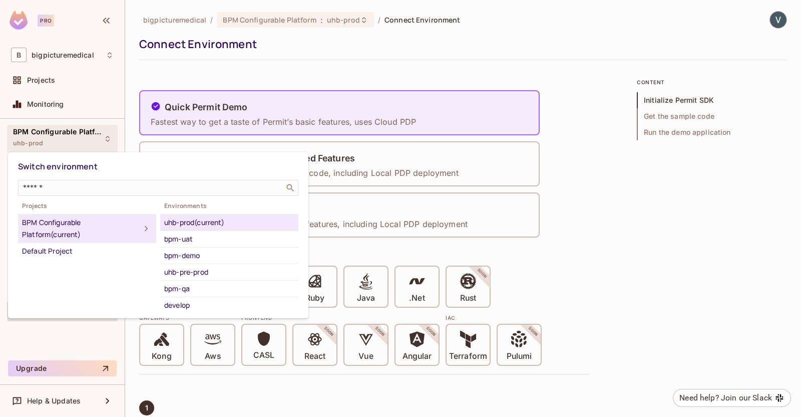
click at [58, 78] on div at bounding box center [400, 208] width 801 height 417
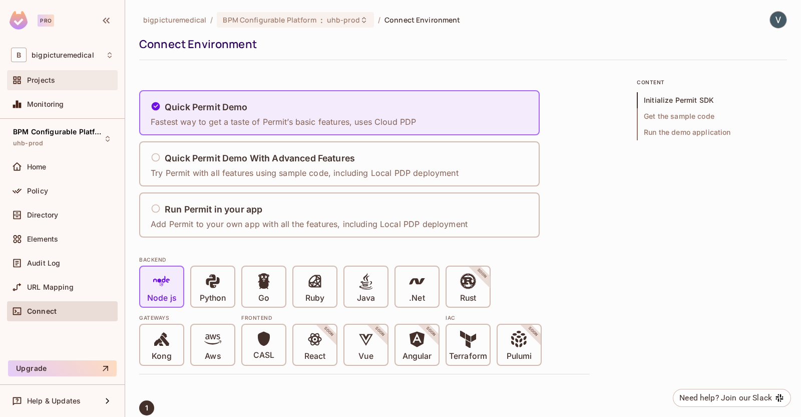
click at [57, 83] on div "Projects" at bounding box center [70, 80] width 87 height 8
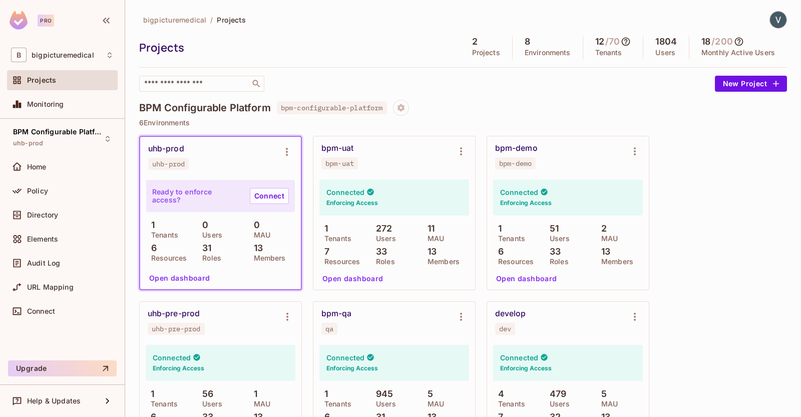
scroll to position [62, 0]
